Goal: Task Accomplishment & Management: Use online tool/utility

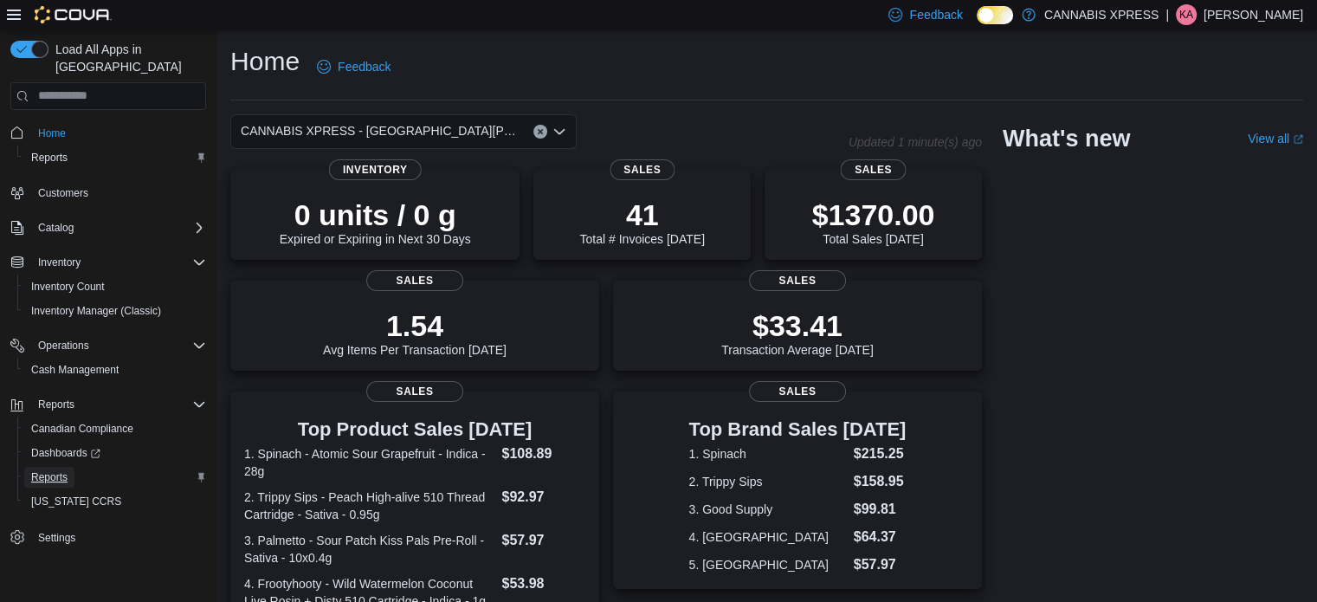
click at [55, 470] on span "Reports" at bounding box center [49, 477] width 36 height 14
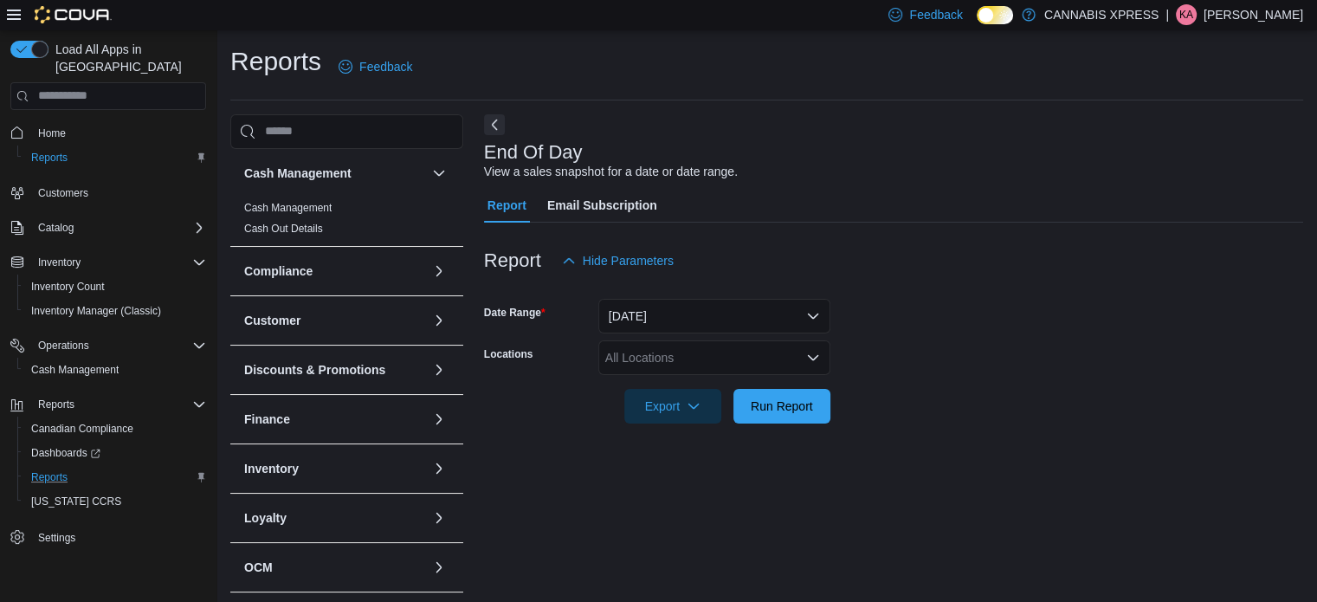
scroll to position [11, 0]
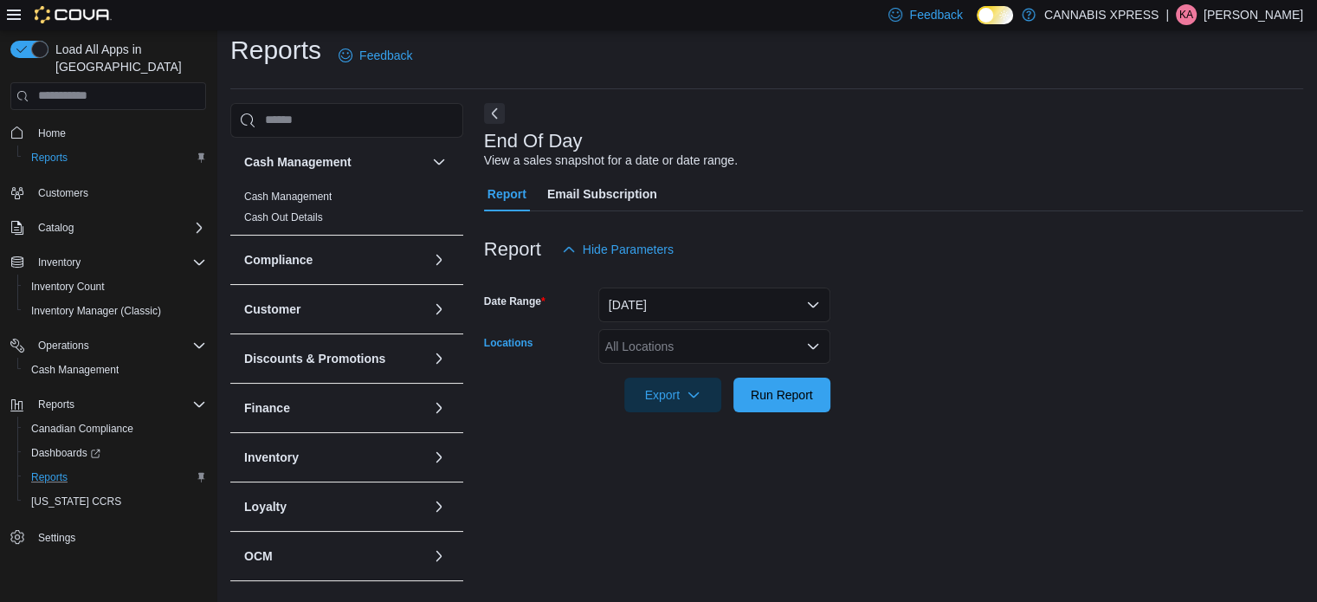
click at [653, 342] on div "All Locations" at bounding box center [714, 346] width 232 height 35
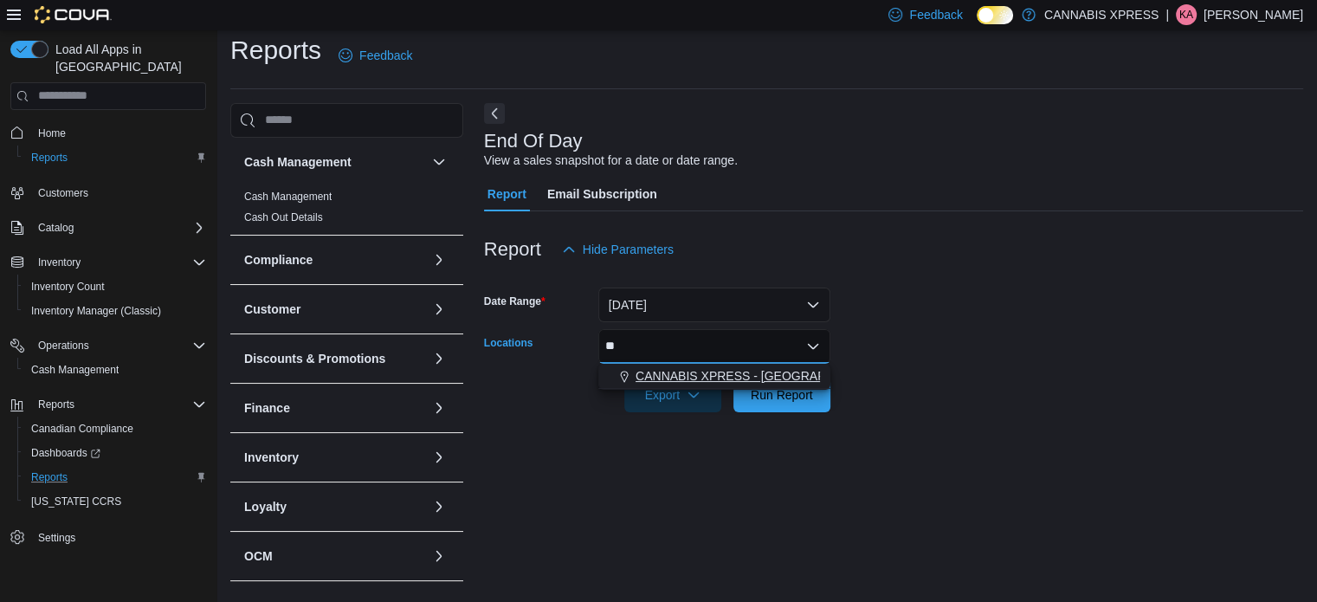
type input "**"
click at [690, 370] on span "CANNABIS XPRESS - [GEOGRAPHIC_DATA][PERSON_NAME] ([GEOGRAPHIC_DATA])" at bounding box center [880, 375] width 489 height 17
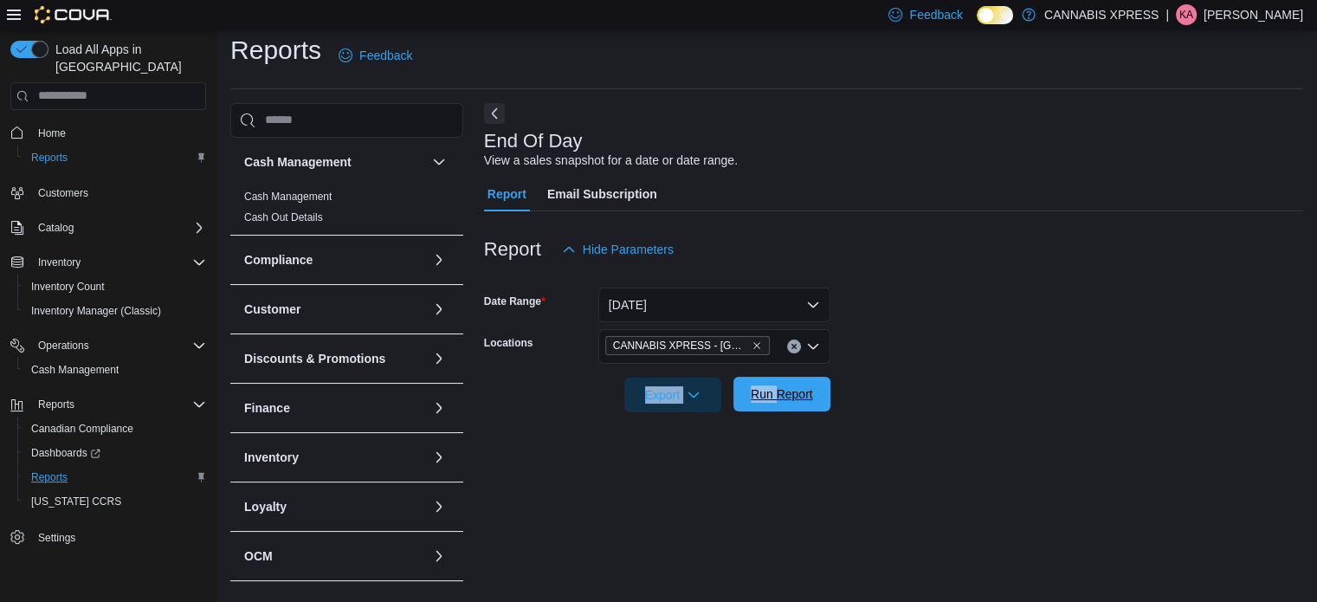
drag, startPoint x: 943, startPoint y: 366, endPoint x: 773, endPoint y: 388, distance: 172.0
click at [773, 388] on form "Date Range [DATE] Locations CANNABIS XPRESS - [GEOGRAPHIC_DATA][PERSON_NAME] ([…" at bounding box center [893, 340] width 819 height 146
click at [773, 388] on span "Run Report" at bounding box center [782, 393] width 62 height 17
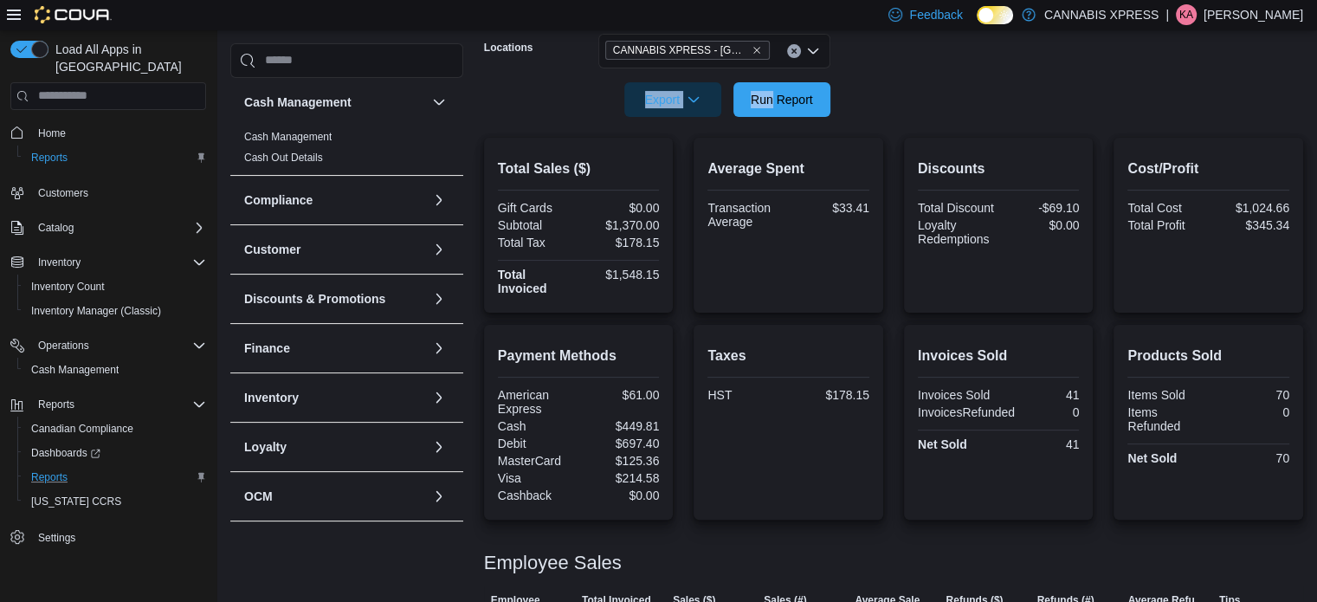
scroll to position [308, 0]
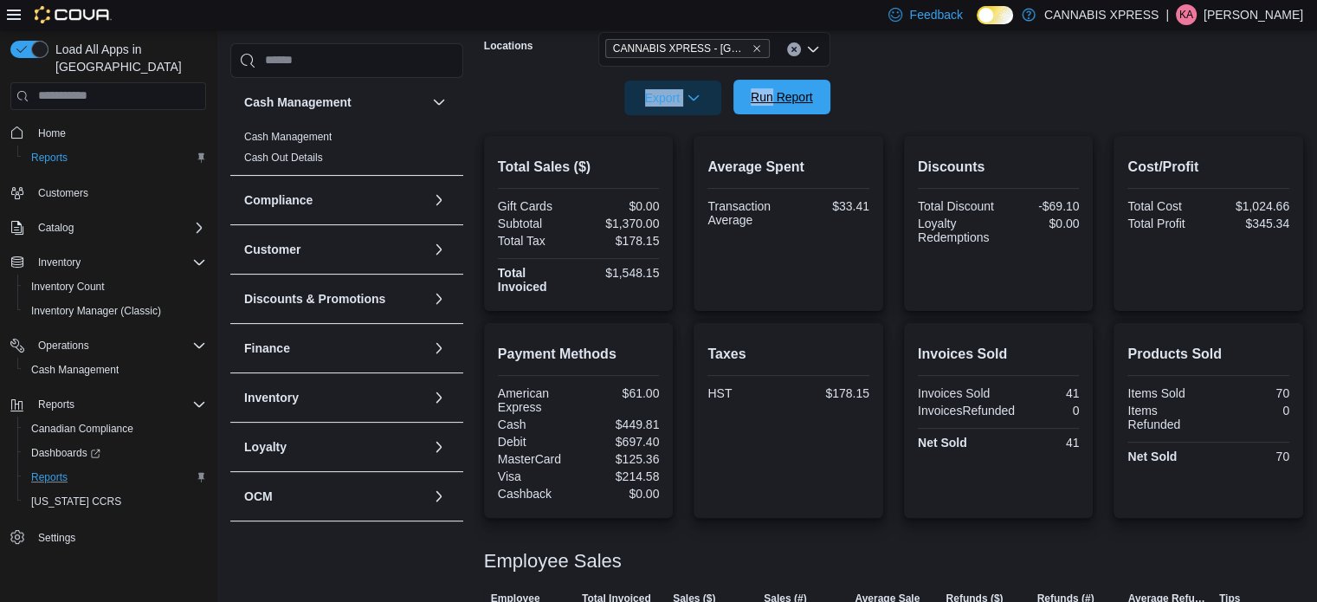
click at [782, 111] on span "Run Report" at bounding box center [782, 97] width 76 height 35
